Goal: Information Seeking & Learning: Learn about a topic

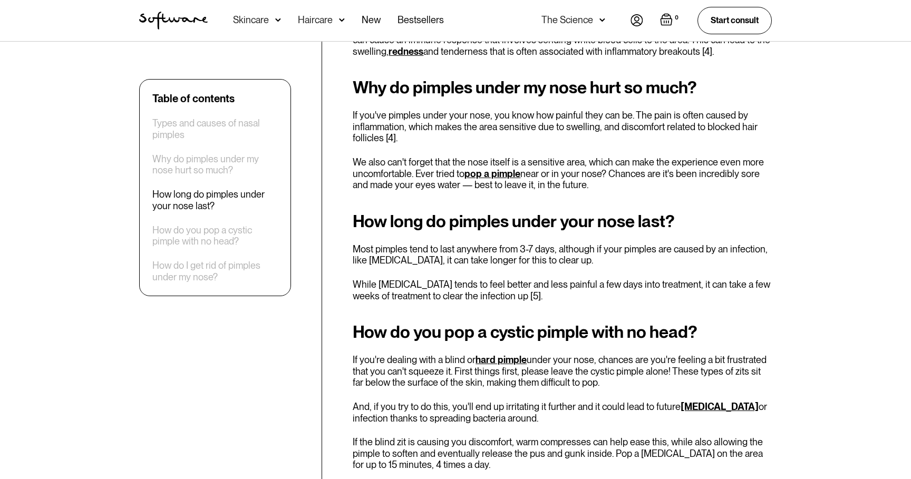
scroll to position [1070, 0]
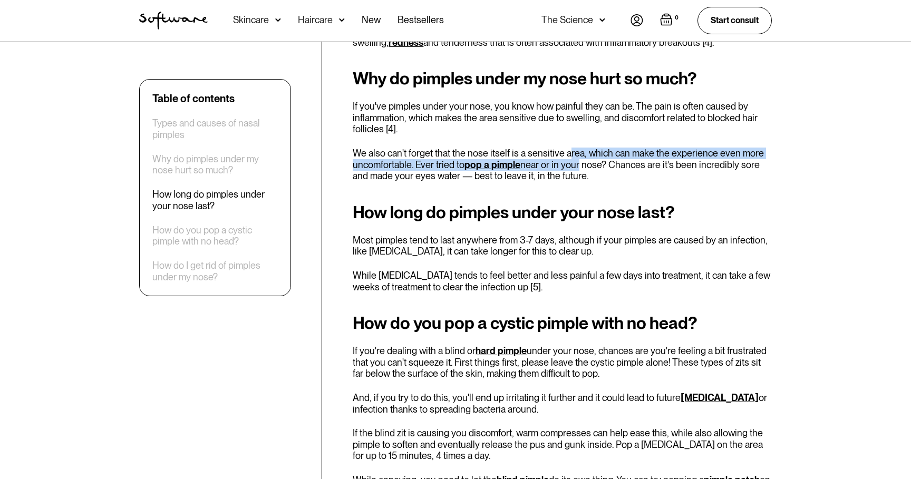
drag, startPoint x: 567, startPoint y: 117, endPoint x: 577, endPoint y: 127, distance: 14.5
click at [577, 148] on p "We also can't forget that the nose itself is a sensitive area, which can make t…" at bounding box center [562, 165] width 419 height 34
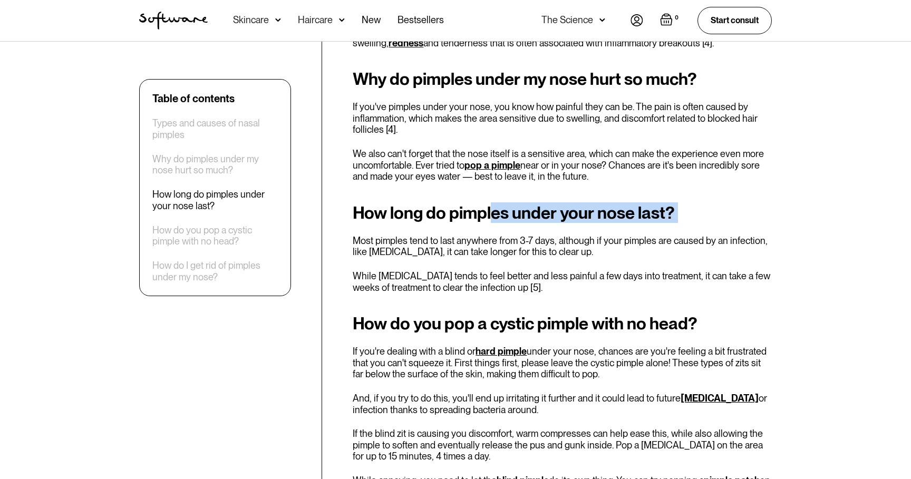
drag, startPoint x: 495, startPoint y: 184, endPoint x: 549, endPoint y: 198, distance: 56.0
click at [549, 203] on div "How long do pimples under your nose last? Most pimples tend to last anywhere fr…" at bounding box center [562, 248] width 419 height 90
click at [548, 203] on div "How long do pimples under your nose last? Most pimples tend to last anywhere fr…" at bounding box center [562, 248] width 419 height 90
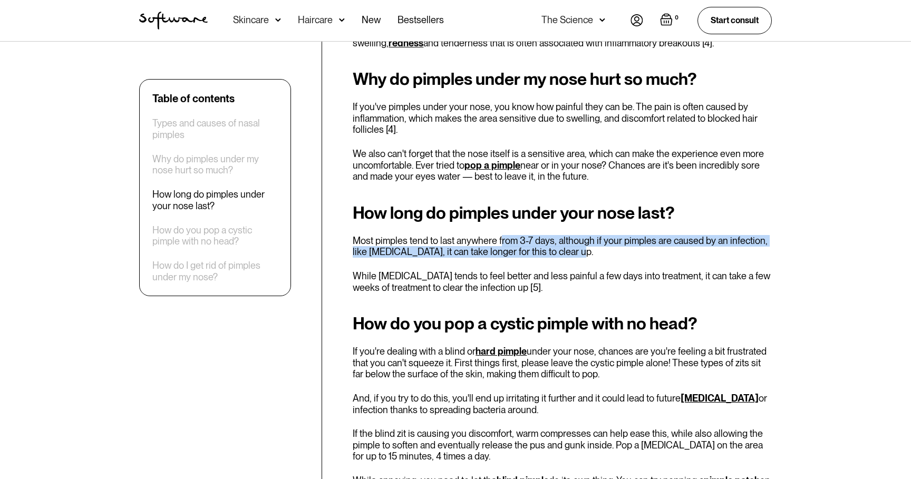
drag, startPoint x: 501, startPoint y: 205, endPoint x: 558, endPoint y: 215, distance: 58.3
click at [558, 235] on p "Most pimples tend to last anywhere from 3-7 days, although if your pimples are …" at bounding box center [562, 246] width 419 height 23
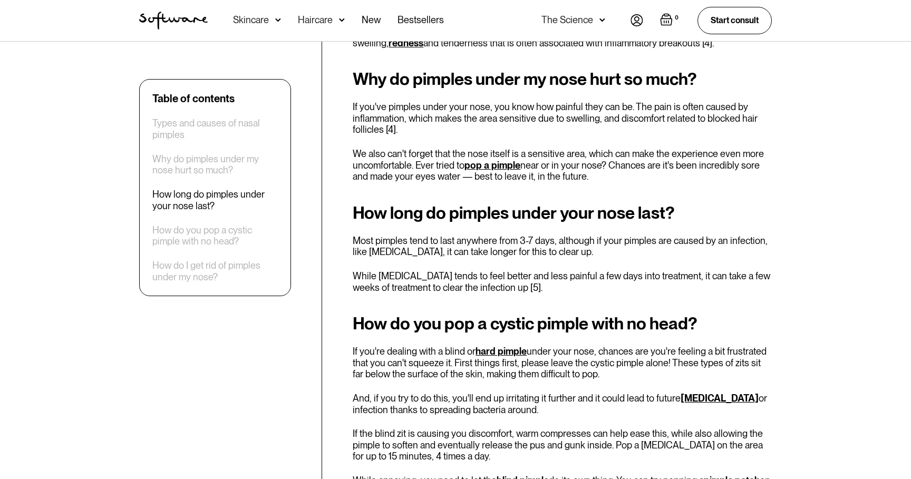
click at [558, 235] on p "Most pimples tend to last anywhere from 3-7 days, although if your pimples are …" at bounding box center [562, 246] width 419 height 23
drag, startPoint x: 518, startPoint y: 210, endPoint x: 571, endPoint y: 221, distance: 55.0
click at [571, 235] on p "Most pimples tend to last anywhere from 3-7 days, although if your pimples are …" at bounding box center [562, 246] width 419 height 23
drag, startPoint x: 440, startPoint y: 218, endPoint x: 524, endPoint y: 230, distance: 85.2
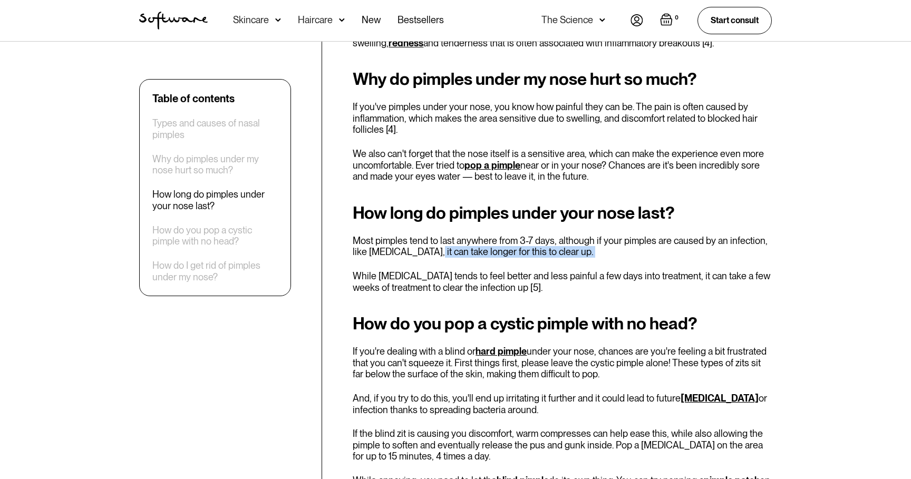
click at [524, 230] on div "How long do pimples under your nose last? Most pimples tend to last anywhere fr…" at bounding box center [562, 248] width 419 height 90
drag, startPoint x: 452, startPoint y: 255, endPoint x: 504, endPoint y: 259, distance: 52.4
click at [504, 259] on div "Dealing with acne is never fun, but nose pimples can be particularly painful an…" at bounding box center [562, 266] width 419 height 1908
drag, startPoint x: 504, startPoint y: 259, endPoint x: 485, endPoint y: 248, distance: 22.2
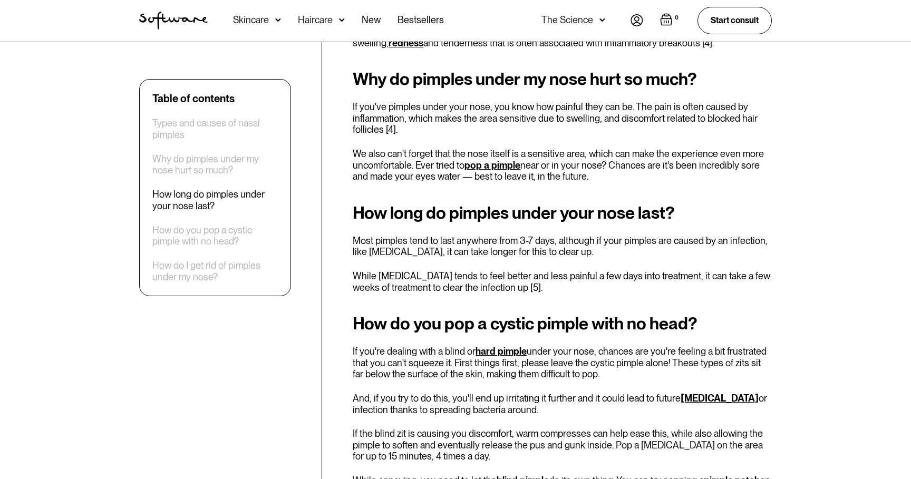
click at [504, 259] on div "Dealing with acne is never fun, but nose pimples can be particularly painful an…" at bounding box center [562, 266] width 419 height 1908
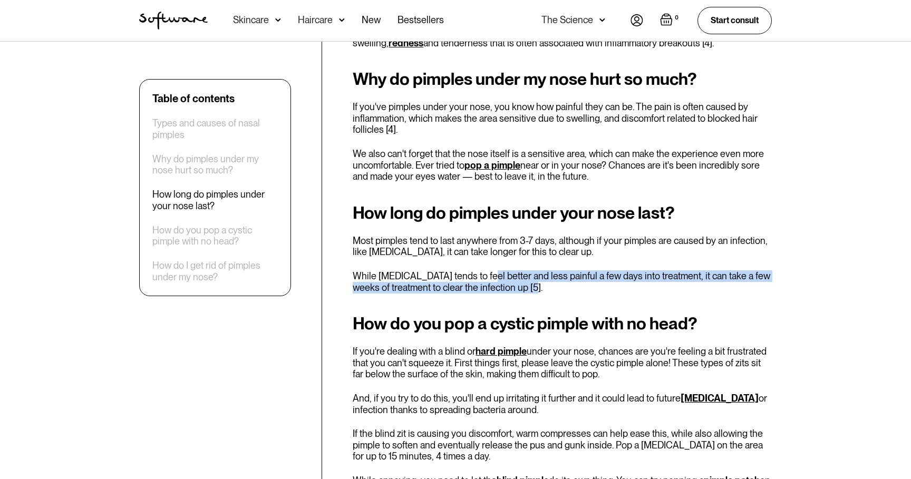
drag, startPoint x: 474, startPoint y: 243, endPoint x: 521, endPoint y: 254, distance: 48.7
click at [521, 270] on p "While [MEDICAL_DATA] tends to feel better and less painful a few days into trea…" at bounding box center [562, 281] width 419 height 23
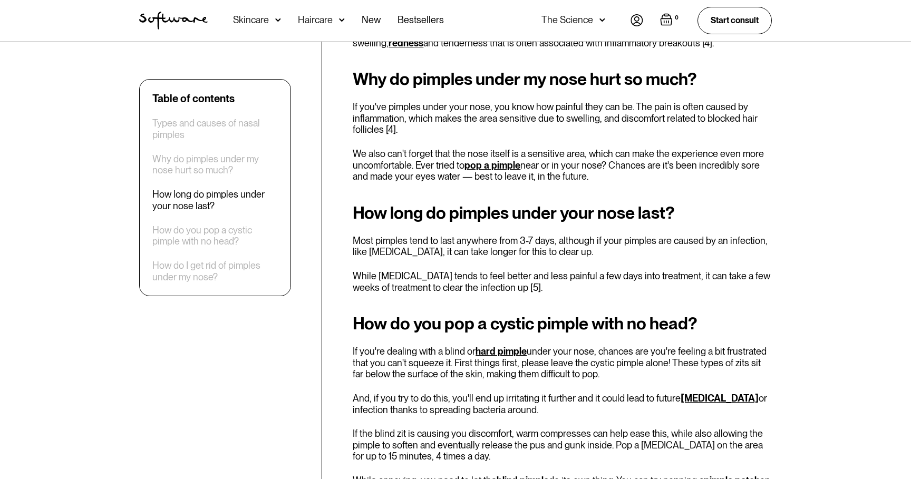
drag, startPoint x: 521, startPoint y: 254, endPoint x: 540, endPoint y: 258, distance: 18.9
click at [522, 270] on p "While [MEDICAL_DATA] tends to feel better and less painful a few days into trea…" at bounding box center [562, 281] width 419 height 23
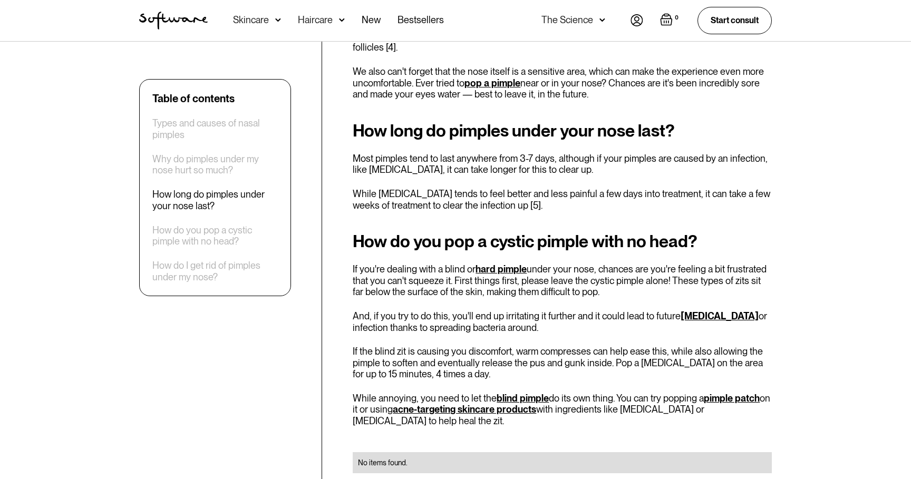
scroll to position [1190, 0]
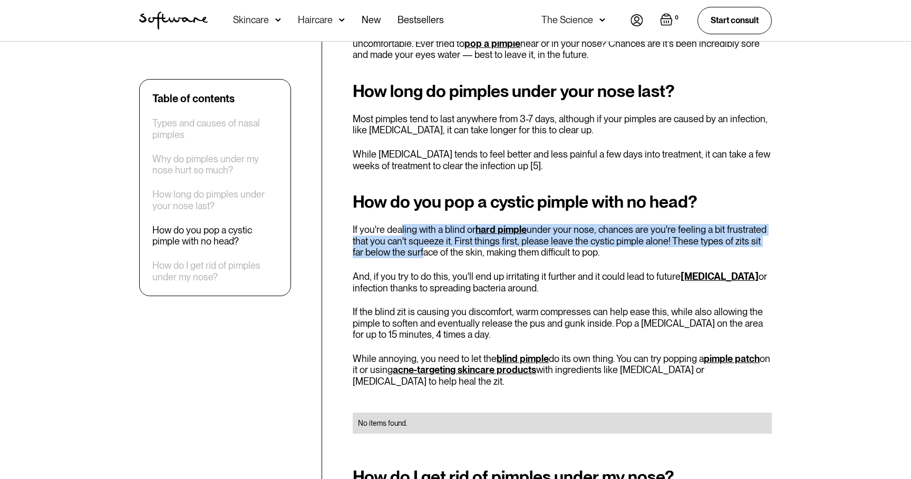
drag, startPoint x: 404, startPoint y: 207, endPoint x: 406, endPoint y: 212, distance: 5.5
click at [406, 224] on p "If you're dealing with a blind or hard pimple under your nose, chances are you'…" at bounding box center [562, 241] width 419 height 34
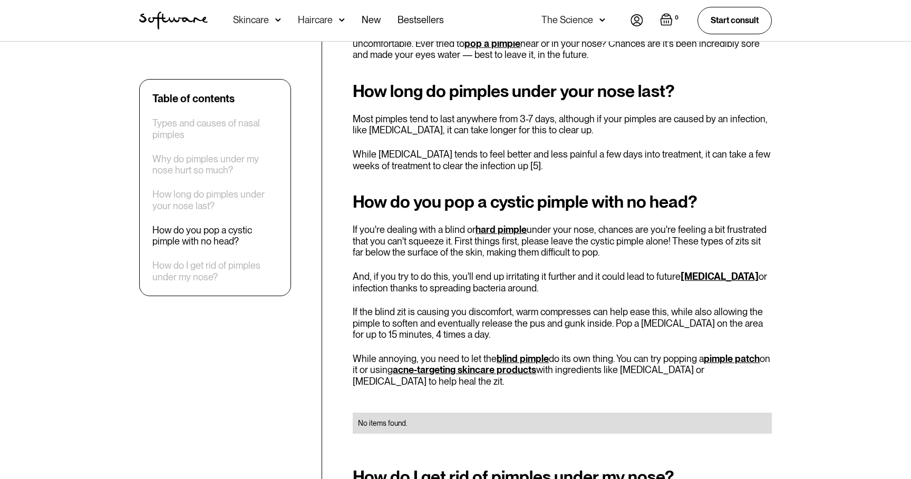
click at [406, 224] on p "If you're dealing with a blind or hard pimple under your nose, chances are you'…" at bounding box center [562, 241] width 419 height 34
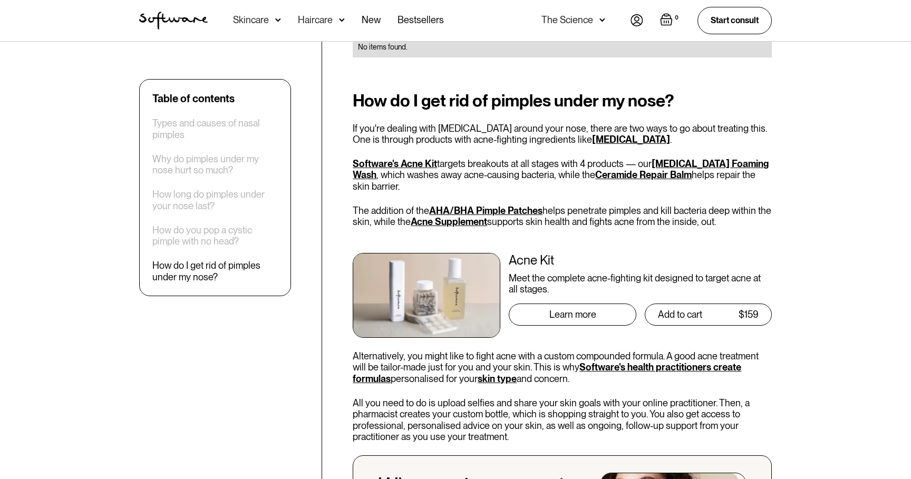
scroll to position [1567, 0]
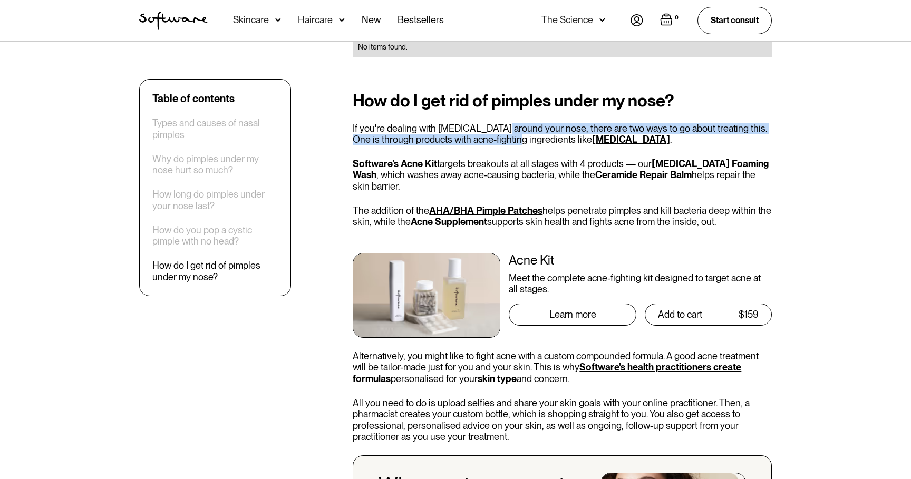
drag, startPoint x: 492, startPoint y: 87, endPoint x: 497, endPoint y: 97, distance: 11.1
click at [497, 123] on p "If you're dealing with [MEDICAL_DATA] around your nose, there are two ways to g…" at bounding box center [562, 134] width 419 height 23
click at [502, 123] on p "If you're dealing with [MEDICAL_DATA] around your nose, there are two ways to g…" at bounding box center [562, 134] width 419 height 23
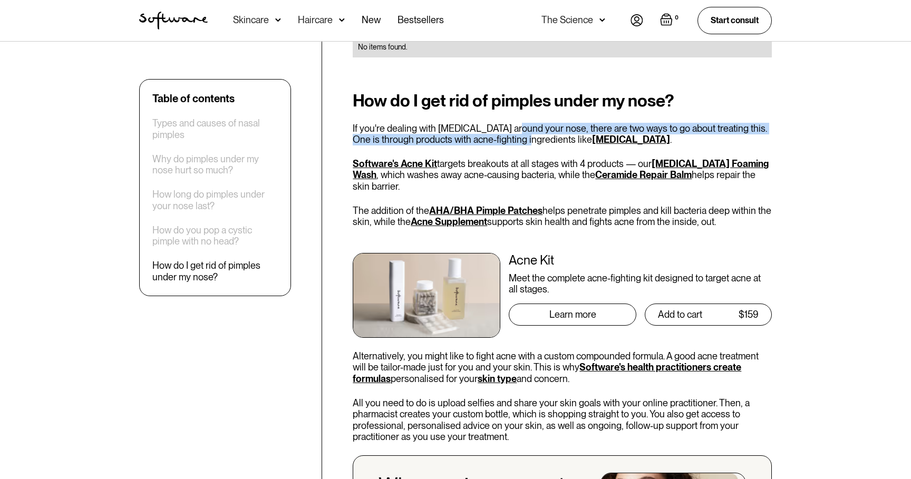
drag, startPoint x: 505, startPoint y: 88, endPoint x: 505, endPoint y: 95, distance: 6.9
click at [505, 123] on p "If you're dealing with [MEDICAL_DATA] around your nose, there are two ways to g…" at bounding box center [562, 134] width 419 height 23
drag, startPoint x: 509, startPoint y: 87, endPoint x: 506, endPoint y: 98, distance: 11.0
click at [506, 123] on p "If you're dealing with [MEDICAL_DATA] around your nose, there are two ways to g…" at bounding box center [562, 134] width 419 height 23
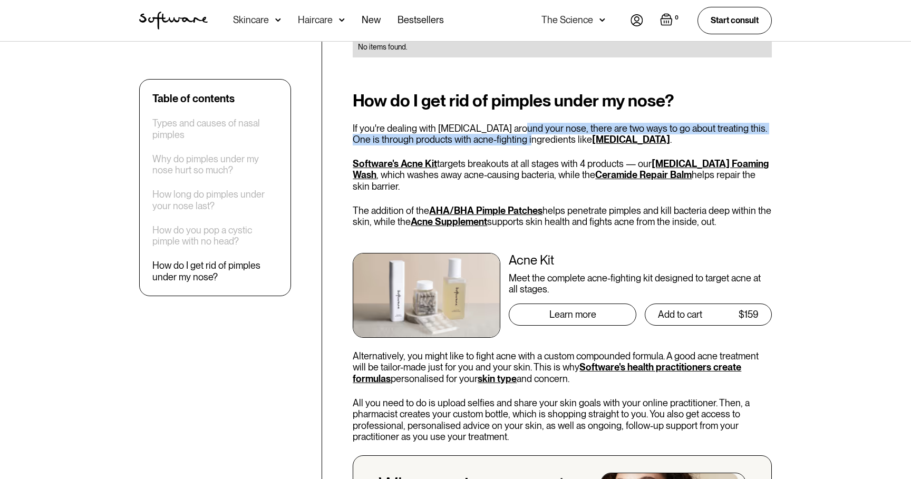
click at [506, 123] on p "If you're dealing with [MEDICAL_DATA] around your nose, there are two ways to g…" at bounding box center [562, 134] width 419 height 23
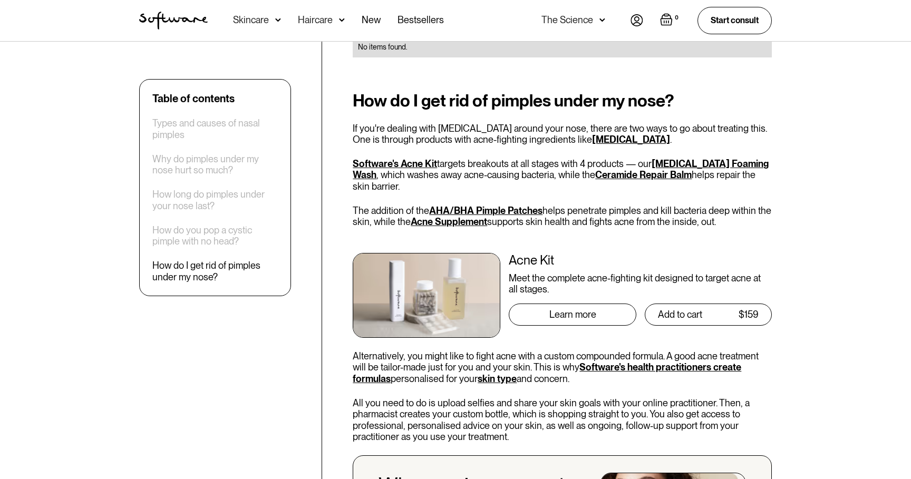
click at [514, 123] on p "If you're dealing with [MEDICAL_DATA] around your nose, there are two ways to g…" at bounding box center [562, 134] width 419 height 23
click at [520, 113] on div "How do I get rid of pimples under my nose? If you're dealing with [MEDICAL_DATA…" at bounding box center [562, 399] width 419 height 617
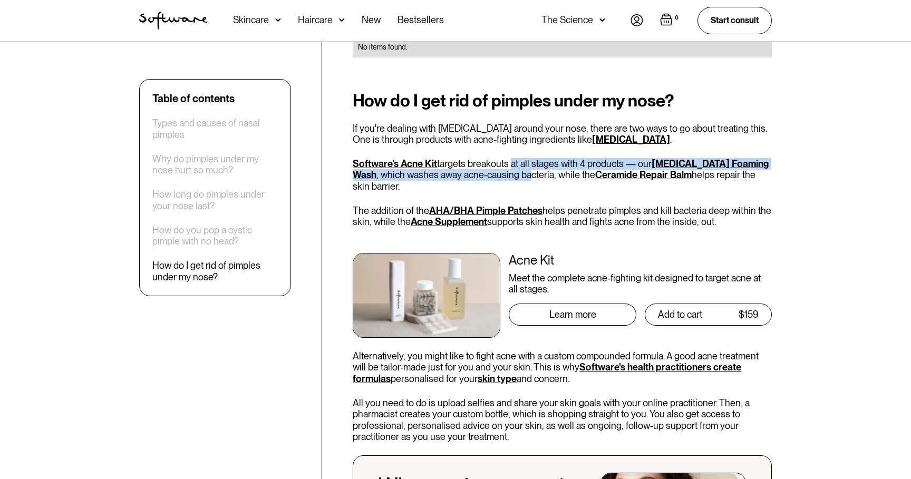
drag, startPoint x: 510, startPoint y: 128, endPoint x: 531, endPoint y: 138, distance: 23.6
click at [531, 158] on p "Software's Acne Kit targets breakouts at all stages with 4 products — our [MEDI…" at bounding box center [562, 175] width 419 height 34
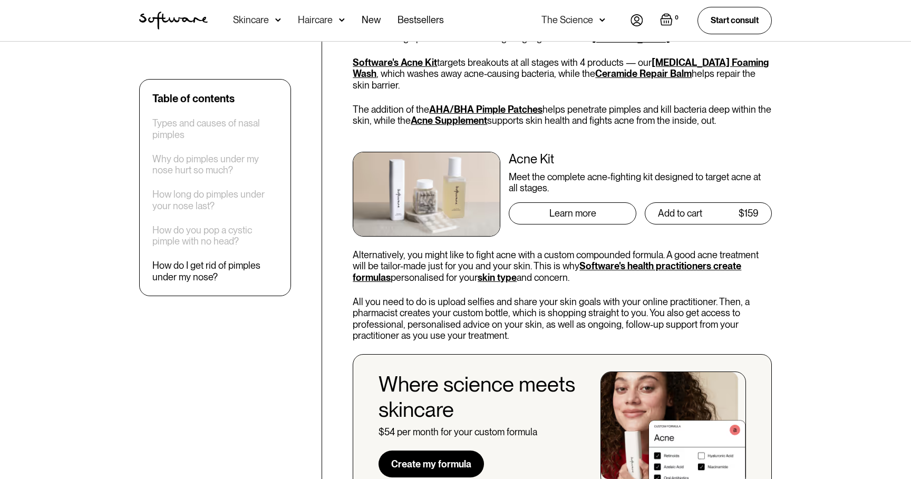
scroll to position [1678, 0]
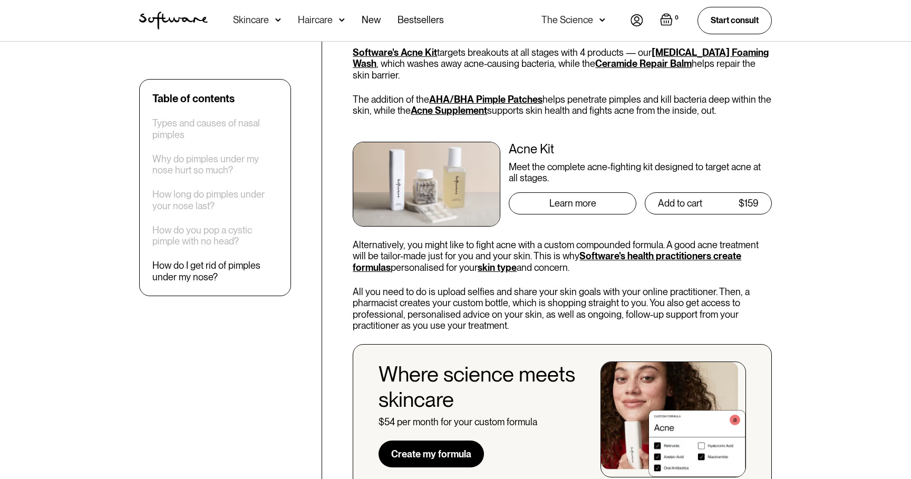
click at [551, 239] on p "Alternatively, you might like to fight acne with a custom compounded formula. A…" at bounding box center [562, 256] width 419 height 34
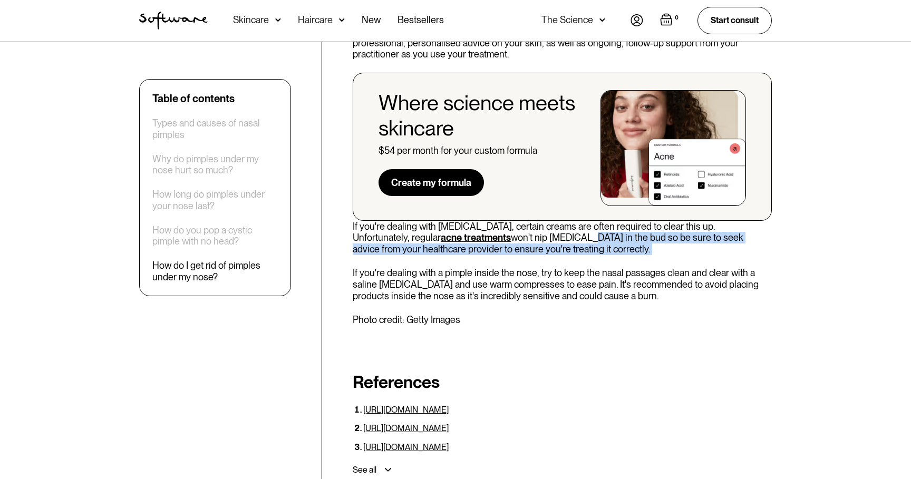
drag, startPoint x: 526, startPoint y: 194, endPoint x: 544, endPoint y: 212, distance: 25.3
click at [544, 212] on div "How do I get rid of pimples under my nose? If you're dealing with [MEDICAL_DATA…" at bounding box center [562, 17] width 419 height 617
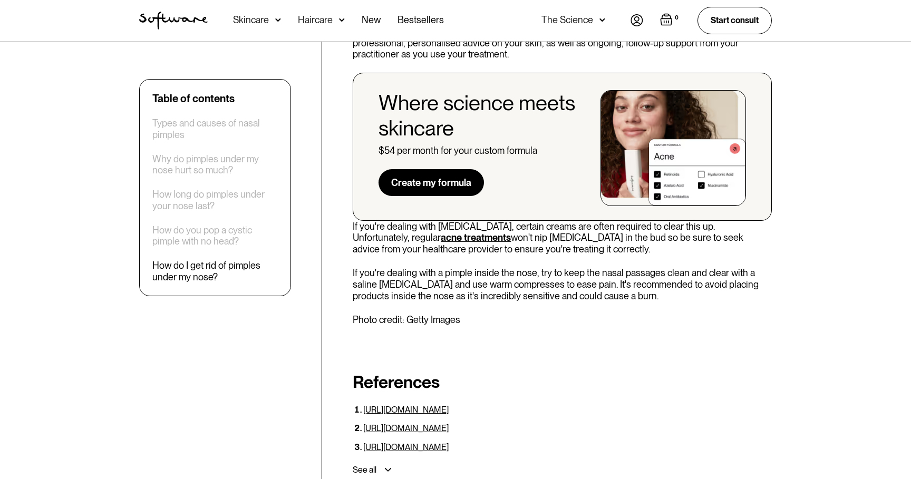
click at [544, 212] on div "How do I get rid of pimples under my nose? If you're dealing with [MEDICAL_DATA…" at bounding box center [562, 17] width 419 height 617
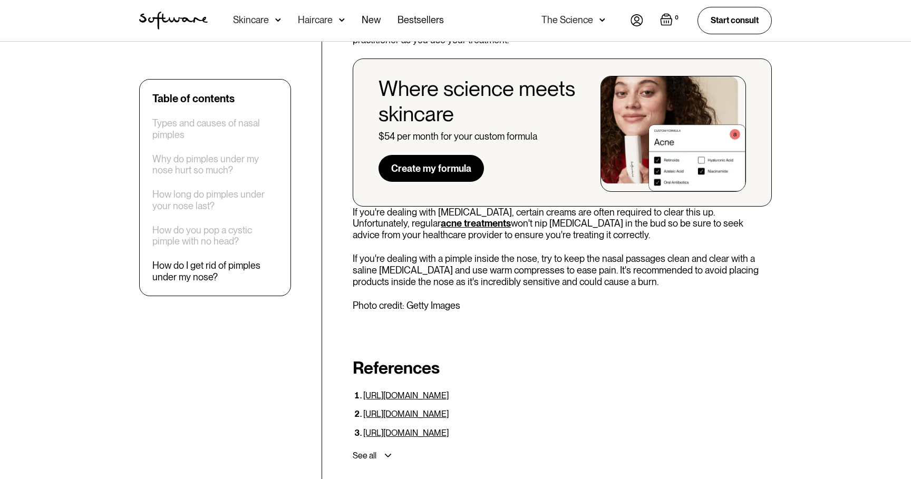
scroll to position [1966, 0]
